Goal: Transaction & Acquisition: Purchase product/service

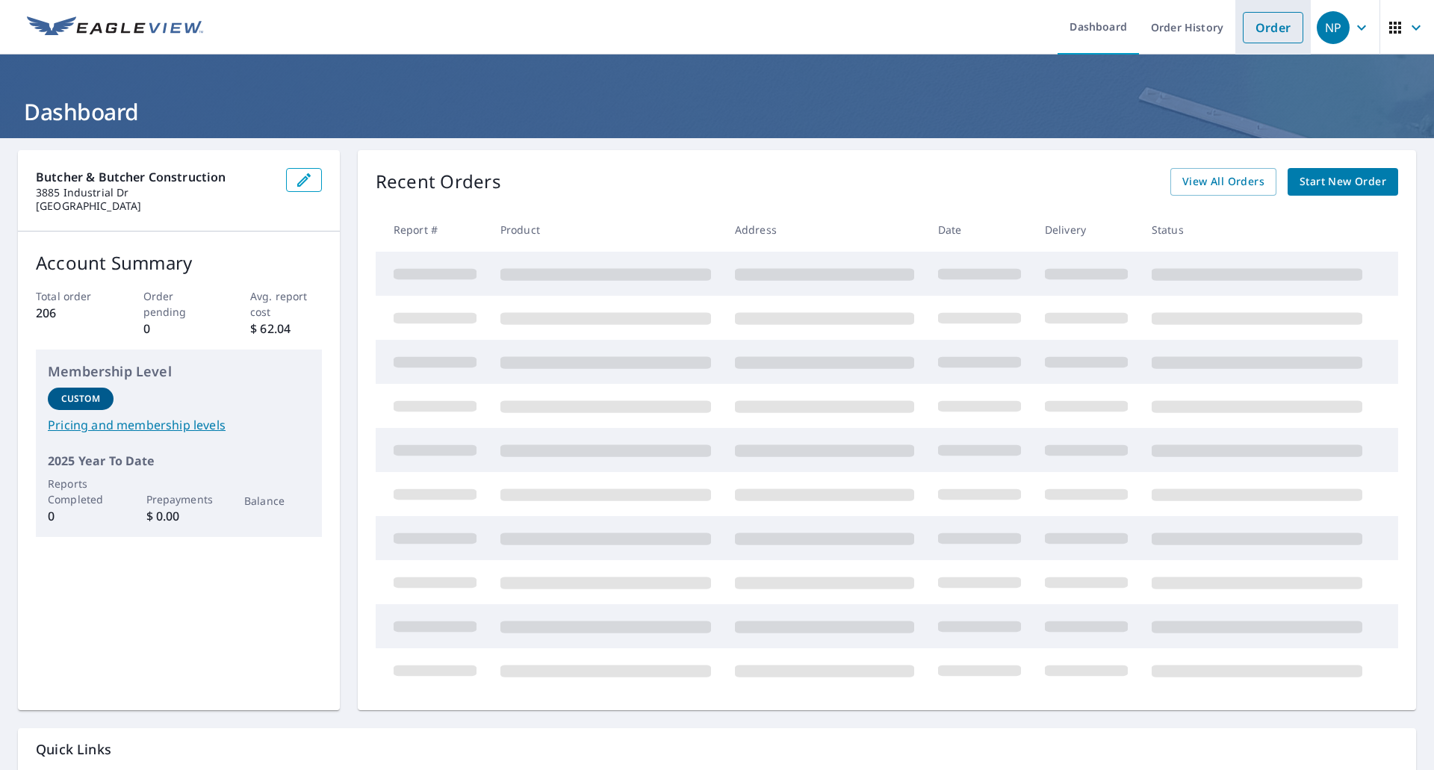
click at [1261, 45] on li "Order" at bounding box center [1272, 27] width 75 height 55
click at [1266, 27] on link "Order" at bounding box center [1273, 27] width 60 height 31
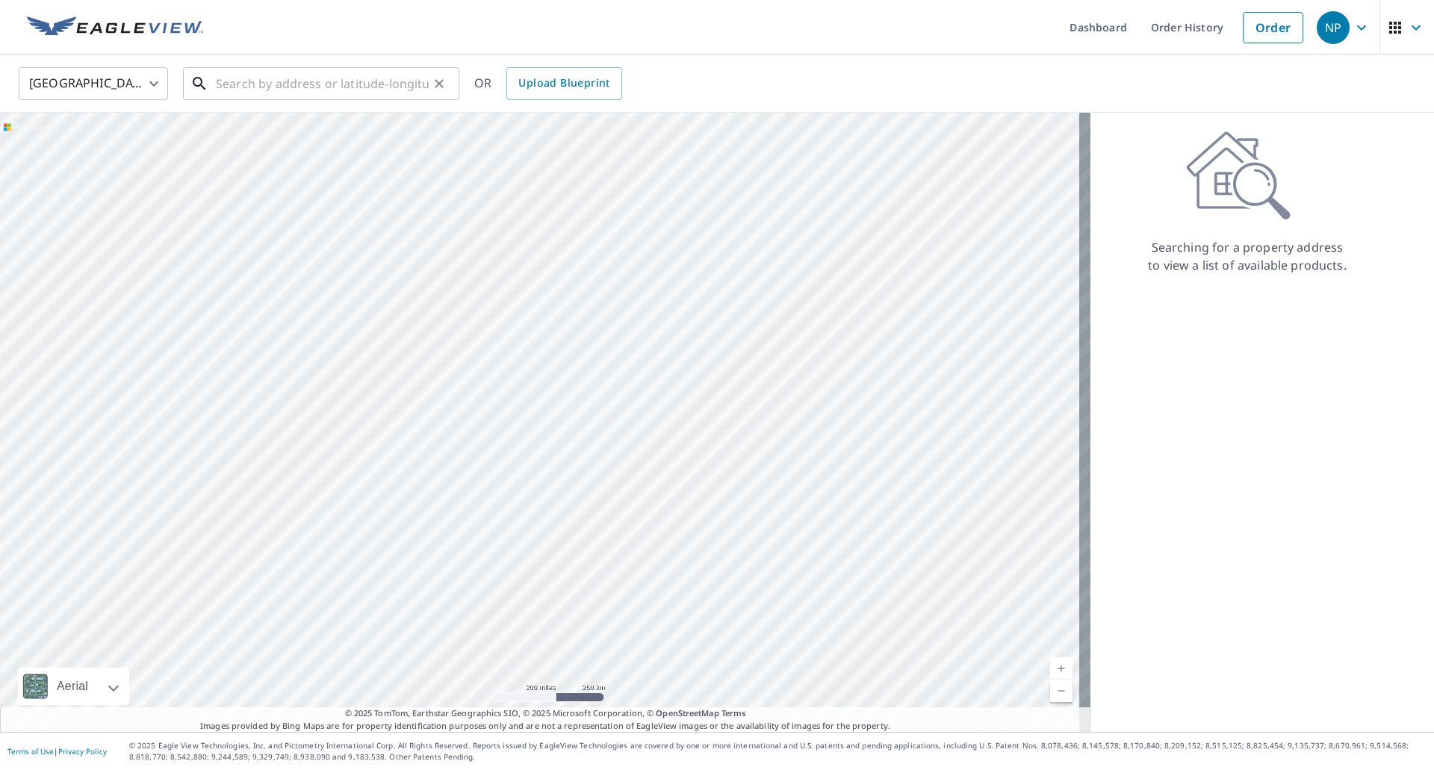
click at [355, 84] on input "text" at bounding box center [322, 84] width 213 height 42
click at [378, 81] on input "1200 devonshire" at bounding box center [322, 84] width 213 height 42
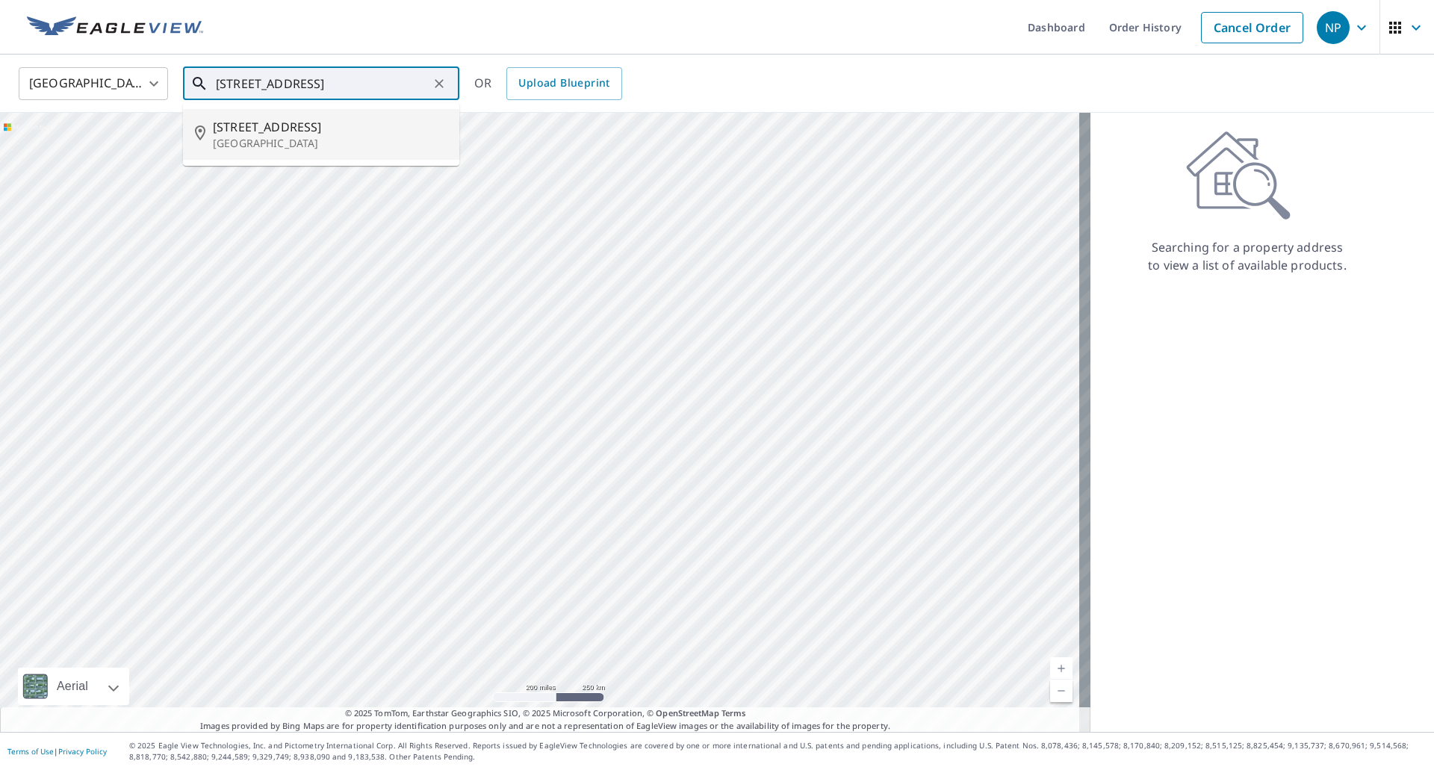
click at [346, 137] on p "[GEOGRAPHIC_DATA]" at bounding box center [330, 143] width 234 height 15
type input "[STREET_ADDRESS][PERSON_NAME]"
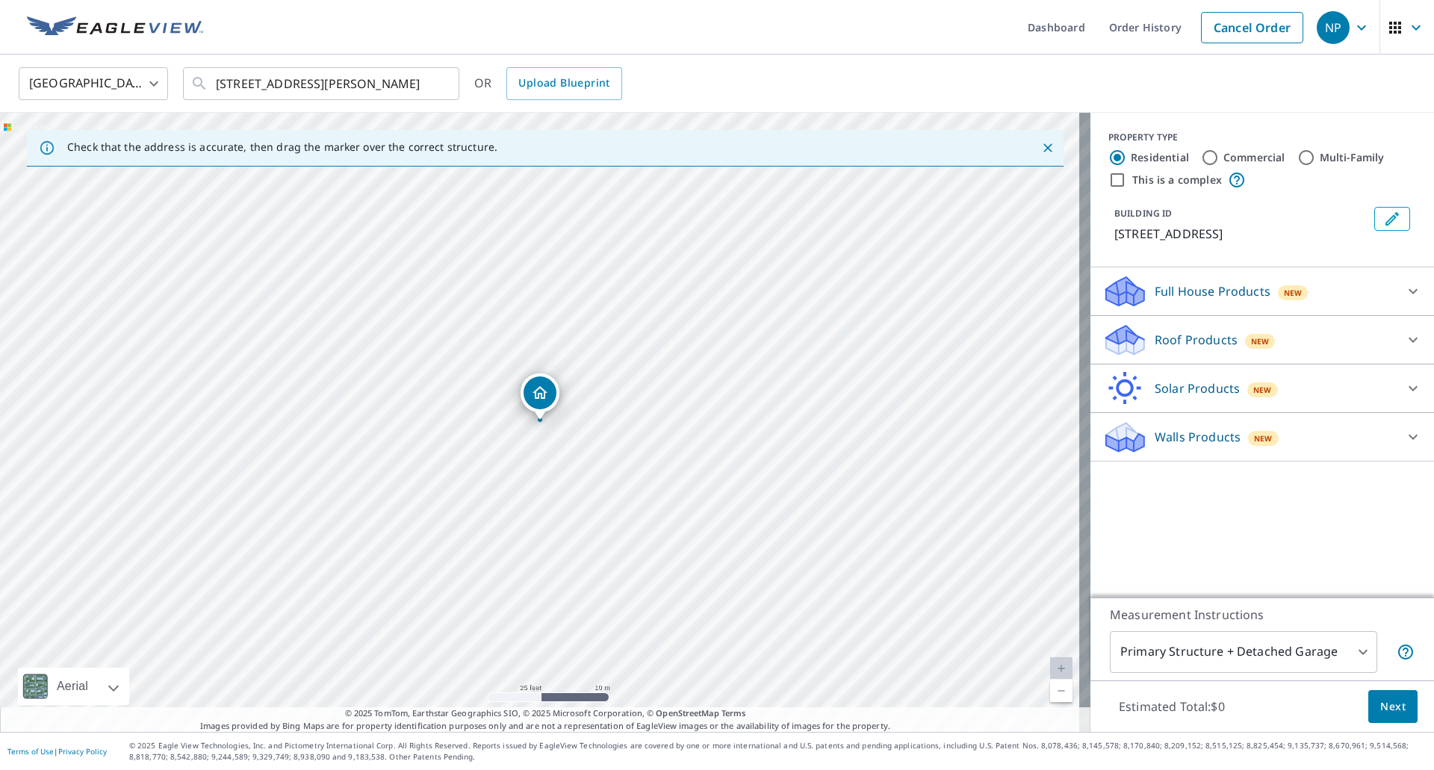
click at [1197, 349] on p "Roof Products" at bounding box center [1195, 340] width 83 height 18
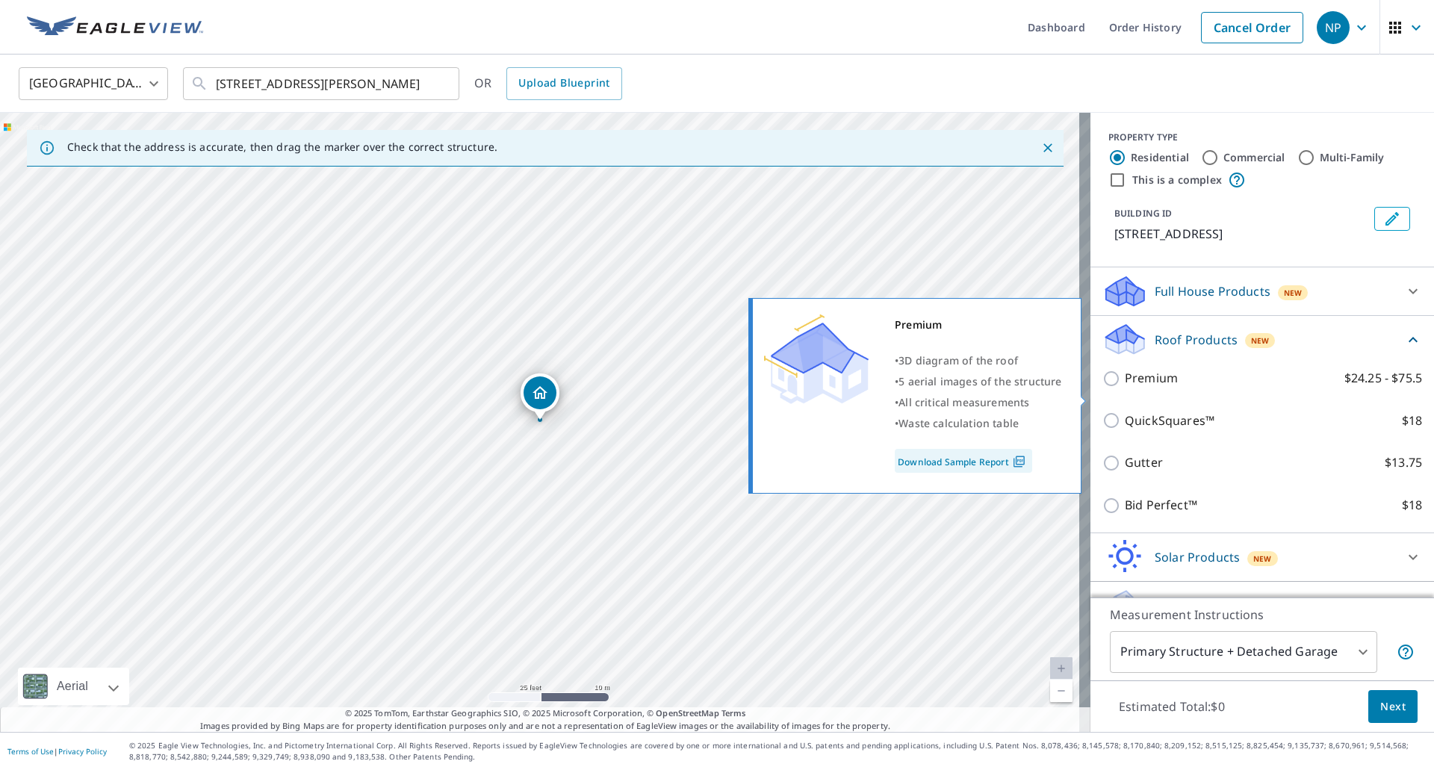
click at [1155, 388] on p "Premium" at bounding box center [1151, 378] width 53 height 19
click at [1125, 388] on input "Premium $24.25 - $75.5" at bounding box center [1113, 379] width 22 height 18
checkbox input "true"
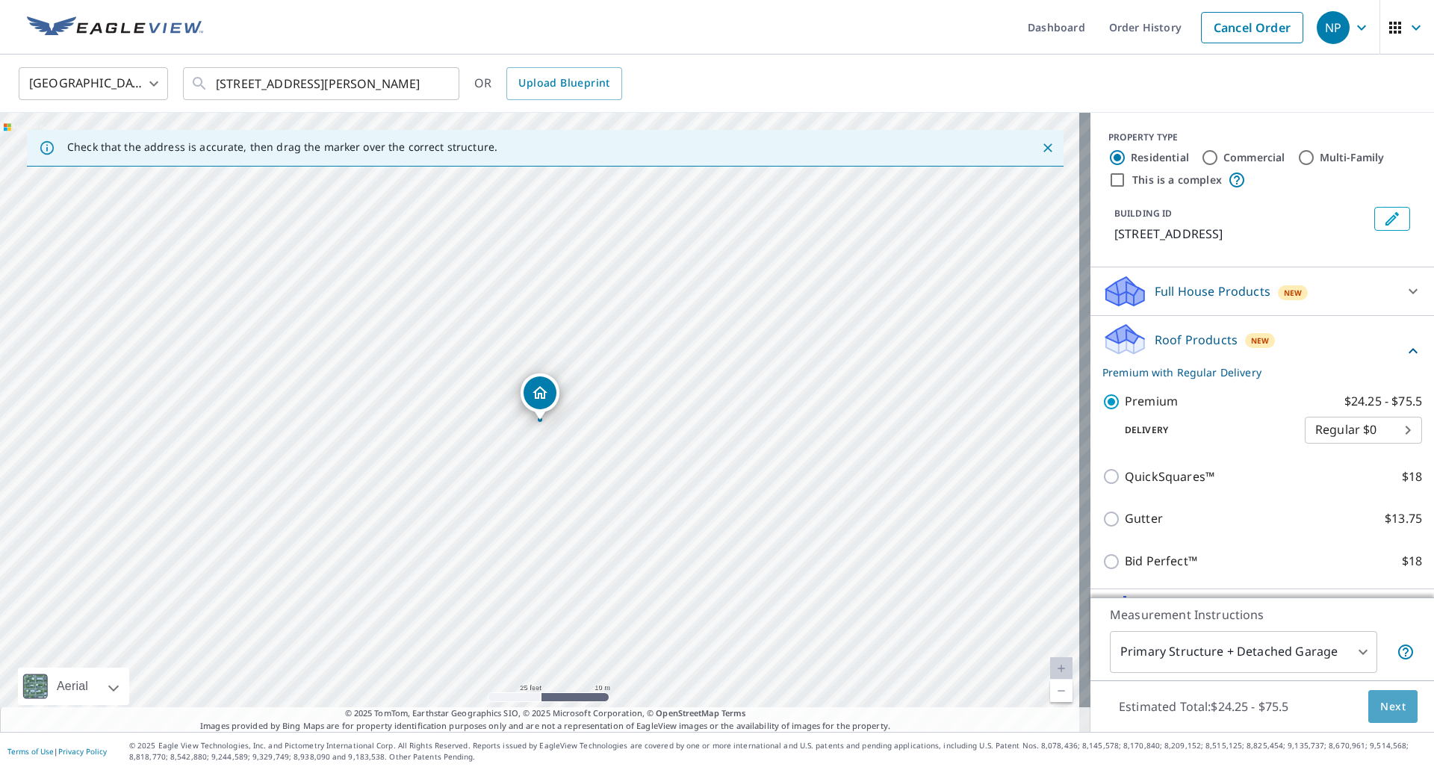
click at [1385, 706] on span "Next" at bounding box center [1392, 706] width 25 height 19
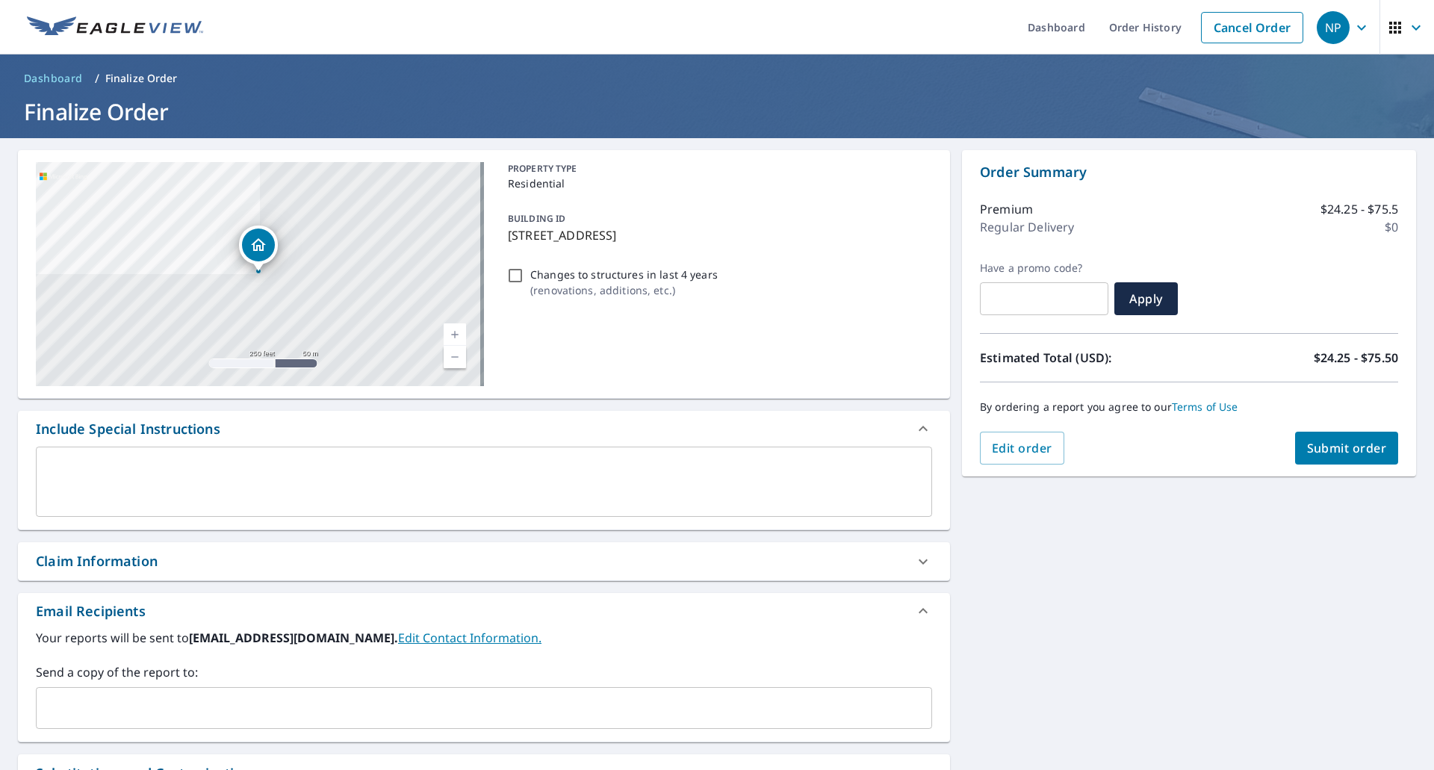
click at [1318, 444] on span "Submit order" at bounding box center [1347, 448] width 80 height 16
